Goal: Task Accomplishment & Management: Manage account settings

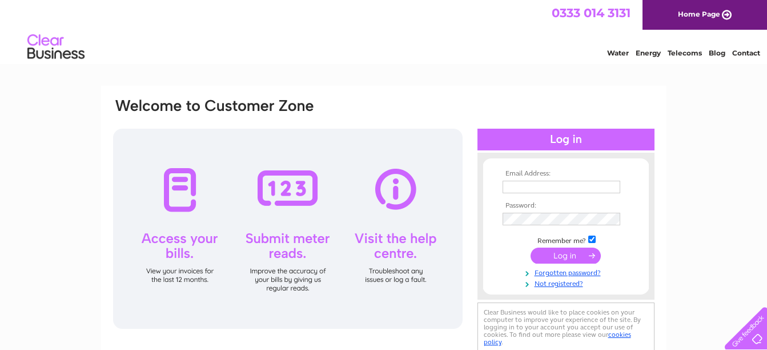
type input "littletreasures201@gmail.com"
click at [552, 249] on input "submit" at bounding box center [566, 255] width 70 height 16
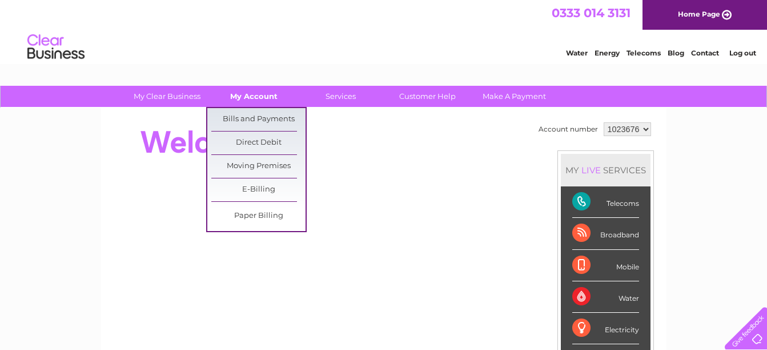
click at [258, 96] on link "My Account" at bounding box center [254, 96] width 94 height 21
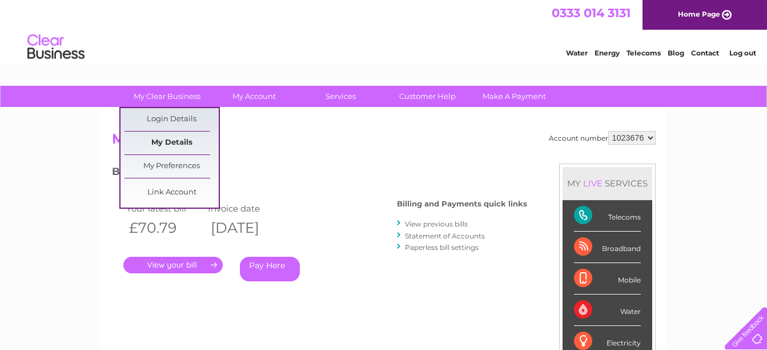
click at [181, 137] on link "My Details" at bounding box center [172, 142] width 94 height 23
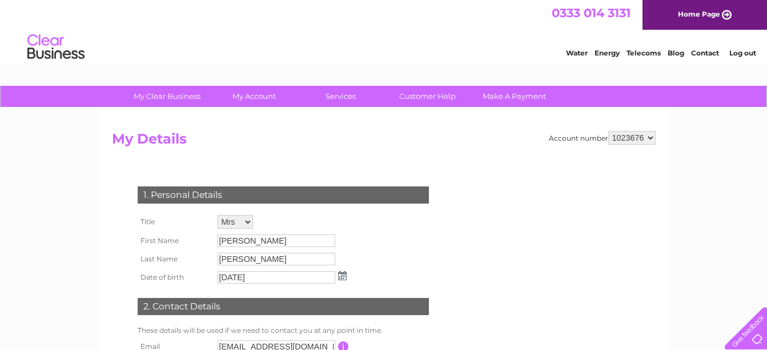
click at [302, 182] on td "1. Personal Details" at bounding box center [283, 193] width 297 height 37
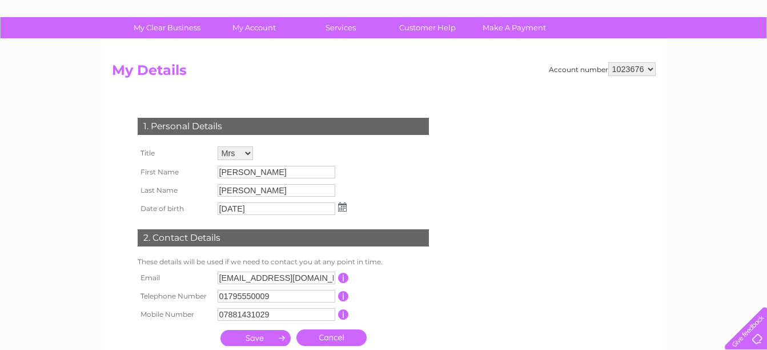
scroll to position [91, 0]
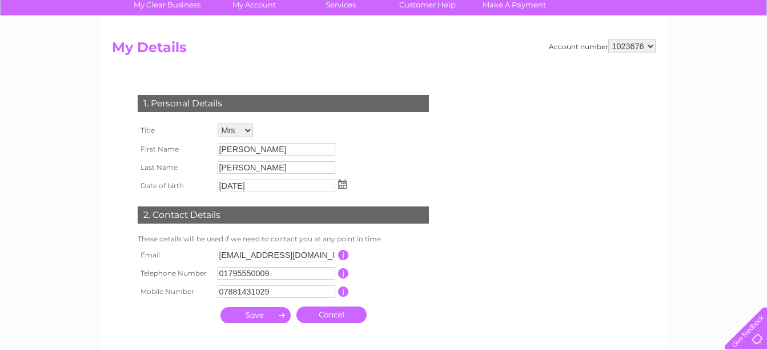
click at [236, 133] on select "Mr Mrs Ms Miss Dr Rev Prof Other" at bounding box center [235, 130] width 35 height 14
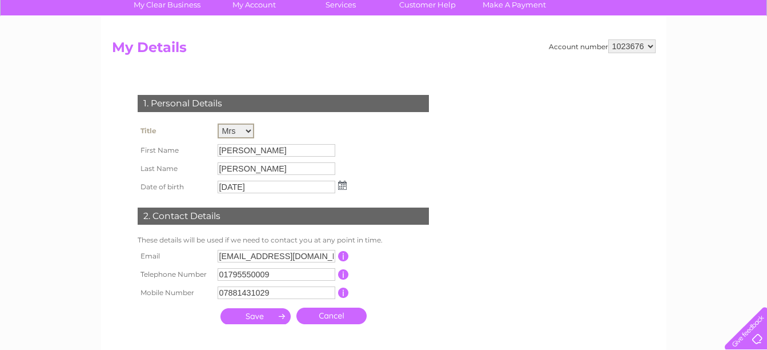
click at [218, 123] on select "Mr Mrs Ms Miss Dr Rev Prof Other" at bounding box center [236, 130] width 37 height 15
click at [235, 151] on input "Sue" at bounding box center [277, 150] width 118 height 13
click at [235, 151] on input "Sue" at bounding box center [277, 150] width 119 height 14
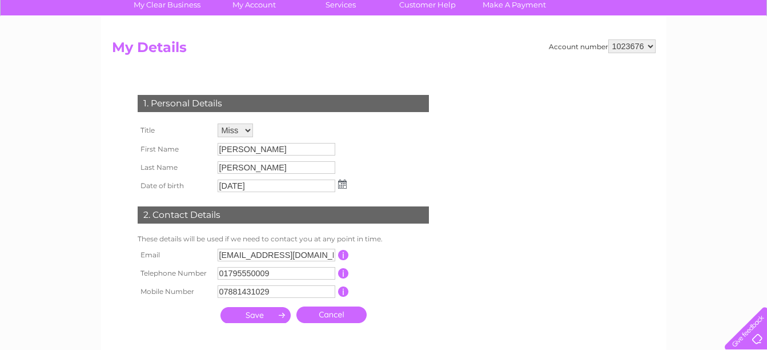
click at [247, 159] on td "Jacobs" at bounding box center [282, 167] width 135 height 18
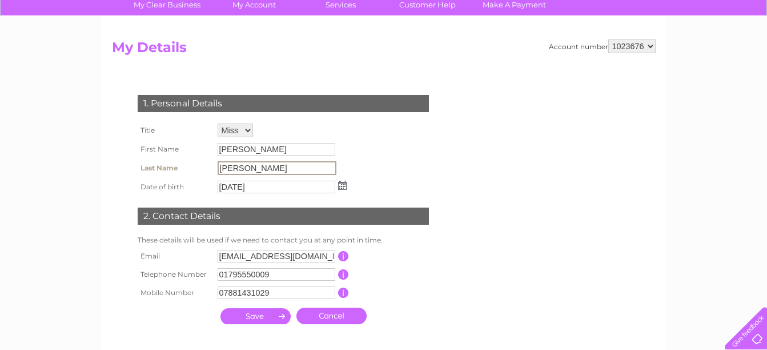
click at [245, 166] on input "Jacobs" at bounding box center [277, 168] width 119 height 14
drag, startPoint x: 245, startPoint y: 166, endPoint x: 192, endPoint y: 175, distance: 53.3
click at [192, 175] on tr "Last Name Jacobs" at bounding box center [242, 167] width 215 height 19
click at [243, 127] on select "Mr Mrs Ms Miss Dr Rev Prof Other" at bounding box center [235, 130] width 35 height 14
select select "Mrs"
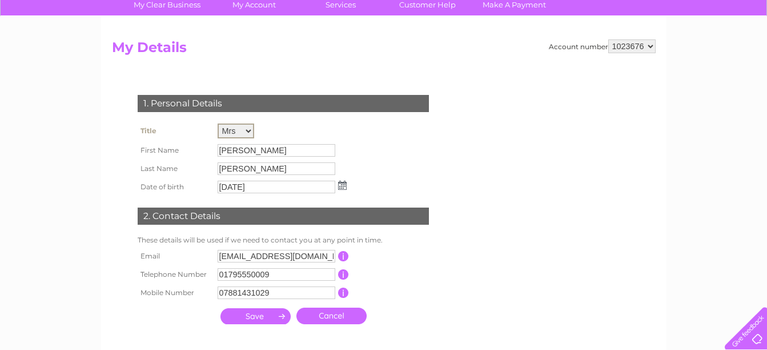
click at [218, 123] on select "Mr Mrs Ms Miss Dr Rev Prof Other" at bounding box center [236, 130] width 37 height 15
click at [337, 188] on td "13/08/1964" at bounding box center [282, 187] width 135 height 18
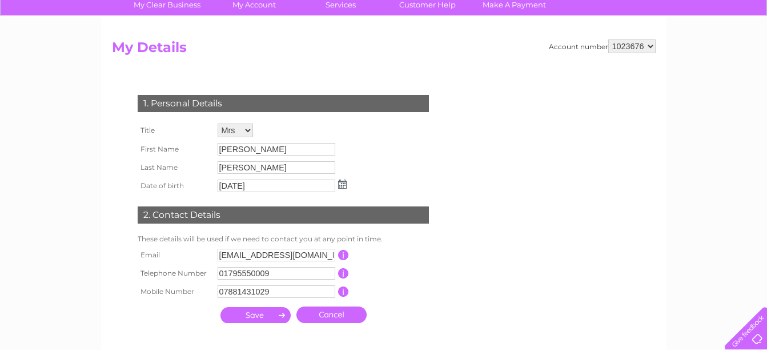
click at [349, 181] on td "13/08/1964" at bounding box center [282, 186] width 135 height 18
click at [342, 187] on img at bounding box center [342, 183] width 9 height 9
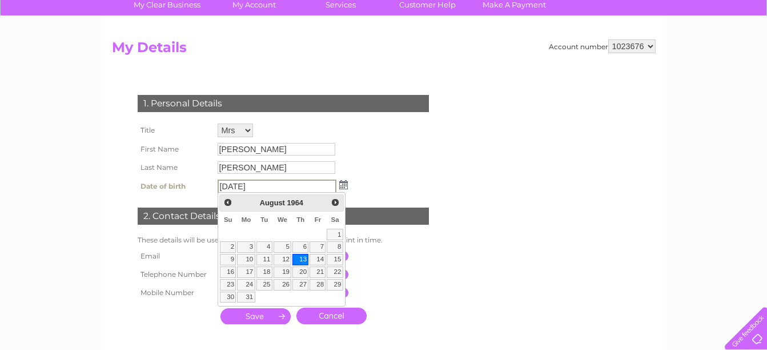
click at [400, 186] on div "1. Personal Details Title Mr Mrs Ms Miss Dr Rev Prof Other First Name Sue Last …" at bounding box center [285, 206] width 347 height 246
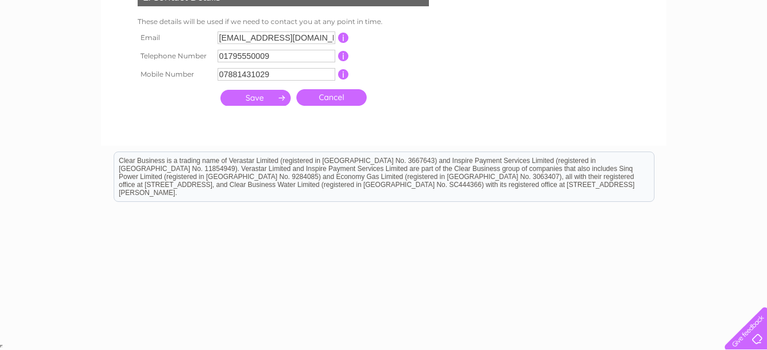
scroll to position [0, 0]
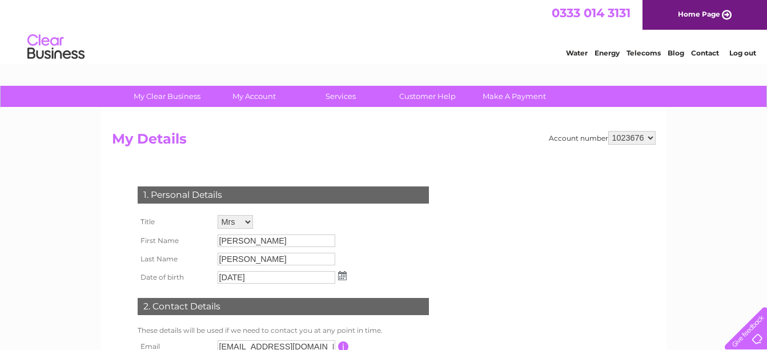
click at [698, 54] on link "Contact" at bounding box center [705, 53] width 28 height 9
